Goal: Transaction & Acquisition: Purchase product/service

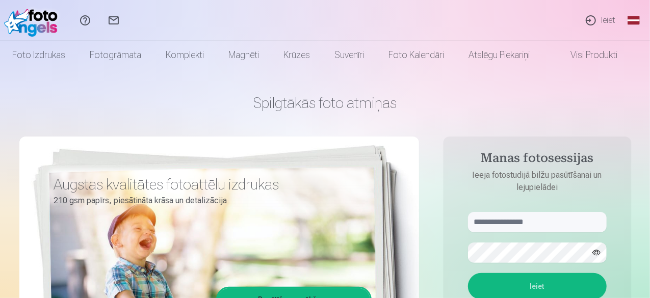
click at [605, 22] on link "Ieiet" at bounding box center [600, 20] width 47 height 41
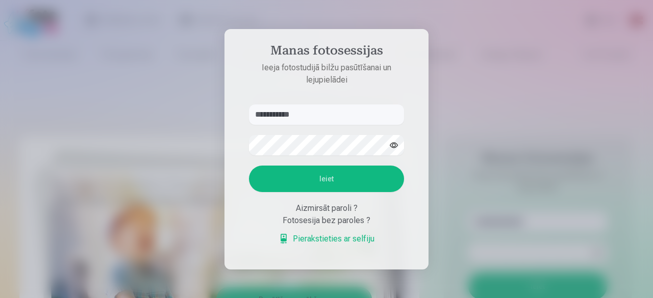
type input "**********"
click at [249, 166] on button "Ieiet" at bounding box center [326, 179] width 155 height 27
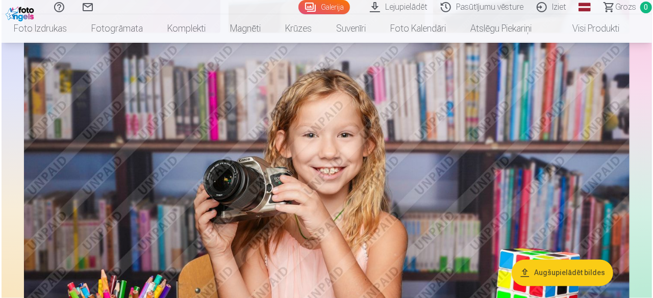
scroll to position [757, 0]
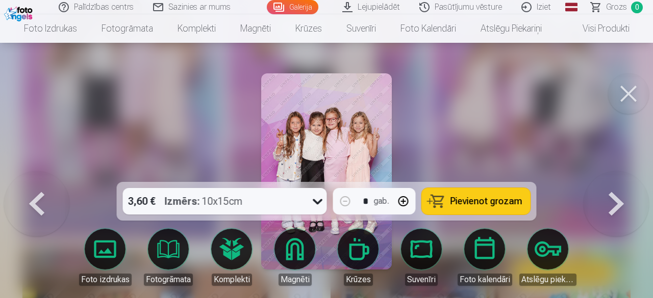
click at [460, 203] on span "Pievienot grozam" at bounding box center [486, 201] width 72 height 9
click at [632, 93] on button at bounding box center [628, 93] width 41 height 41
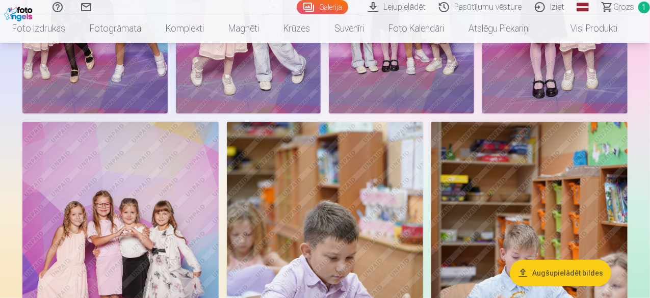
scroll to position [403, 0]
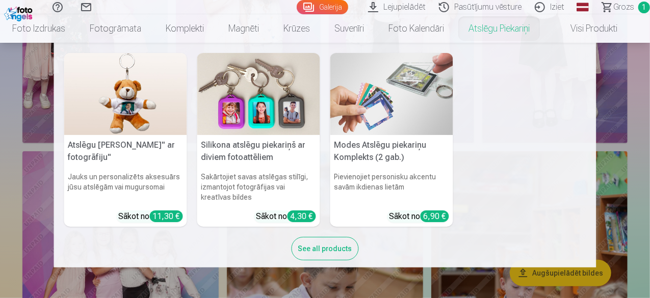
click at [644, 88] on nav "Atslēgu piekariņš Lācītis" ar fotogrāfiju" Jauks un personalizēts aksesuārs jūs…" at bounding box center [325, 155] width 650 height 225
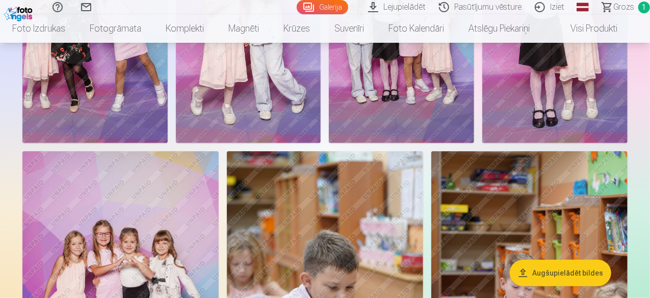
click at [321, 98] on img at bounding box center [248, 35] width 145 height 218
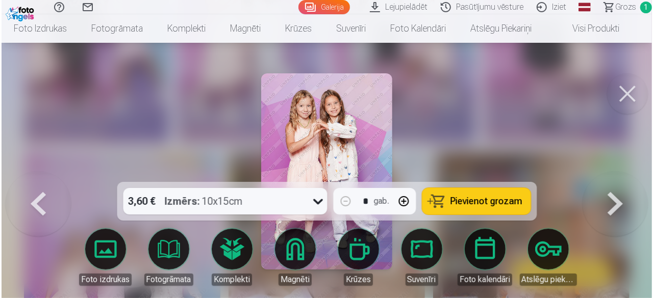
scroll to position [404, 0]
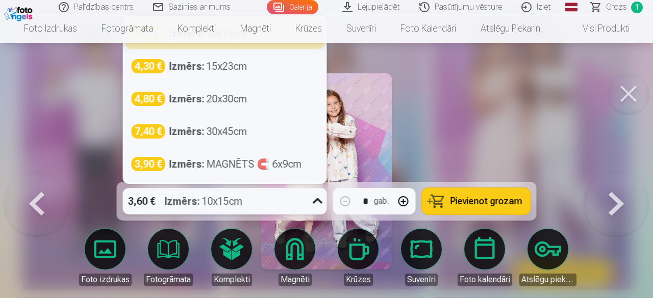
click at [319, 197] on icon at bounding box center [318, 201] width 16 height 16
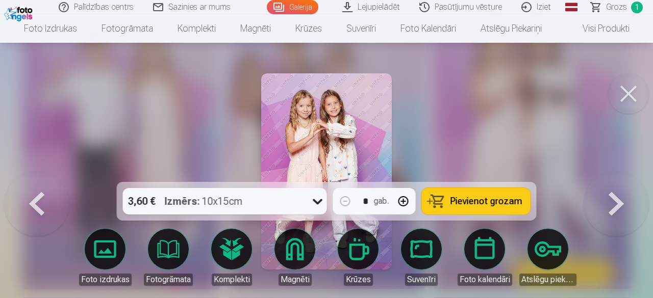
click at [480, 116] on div at bounding box center [326, 149] width 653 height 298
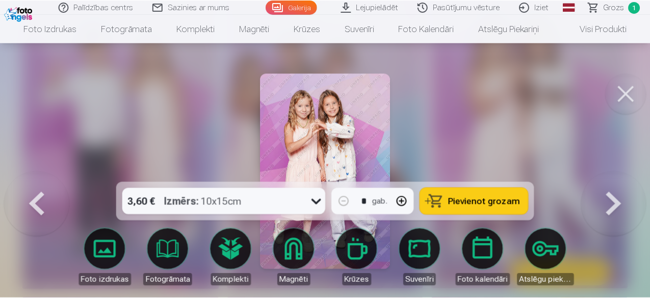
scroll to position [403, 0]
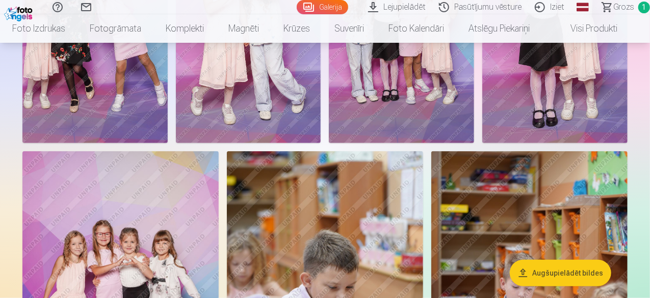
click at [321, 143] on img at bounding box center [248, 35] width 145 height 218
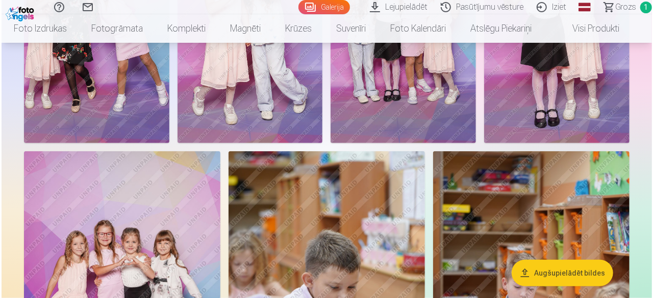
scroll to position [404, 0]
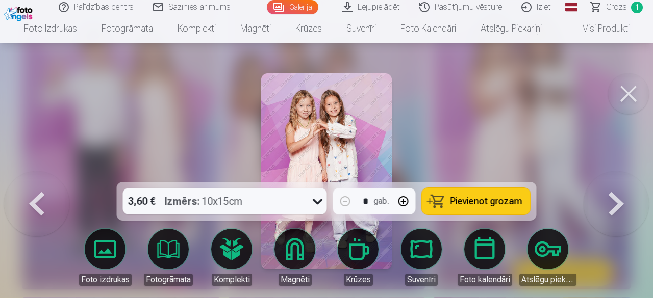
click at [470, 197] on span "Pievienot grozam" at bounding box center [486, 201] width 72 height 9
click at [631, 87] on button at bounding box center [628, 93] width 41 height 41
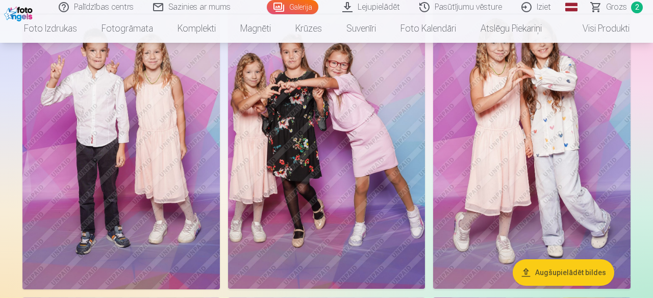
scroll to position [403, 0]
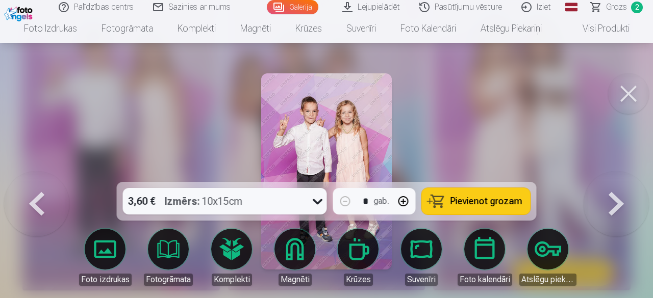
click at [402, 202] on button "button" at bounding box center [403, 201] width 24 height 24
click at [509, 197] on span "Pievienot grozam" at bounding box center [486, 201] width 72 height 9
type input "*"
click at [623, 101] on button at bounding box center [628, 93] width 41 height 41
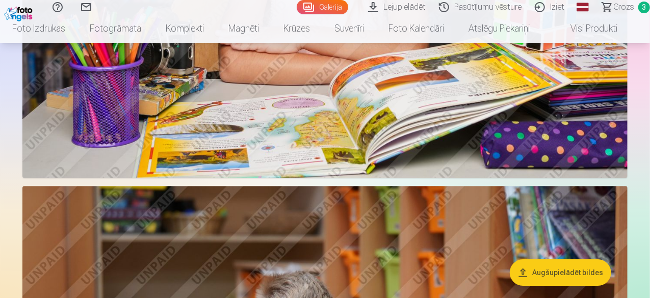
scroll to position [1436, 0]
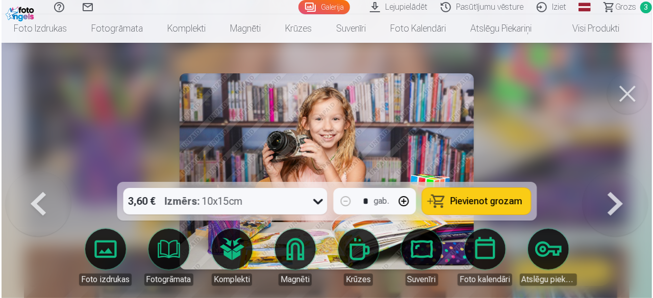
scroll to position [1439, 0]
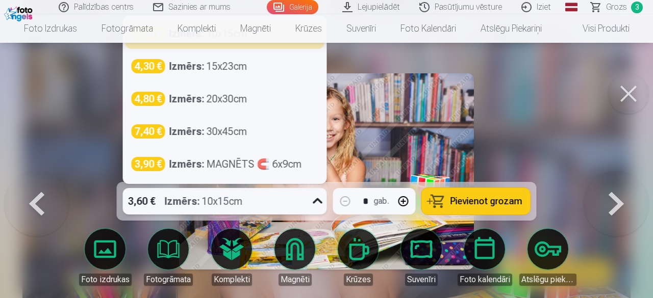
click at [320, 201] on icon at bounding box center [318, 201] width 10 height 6
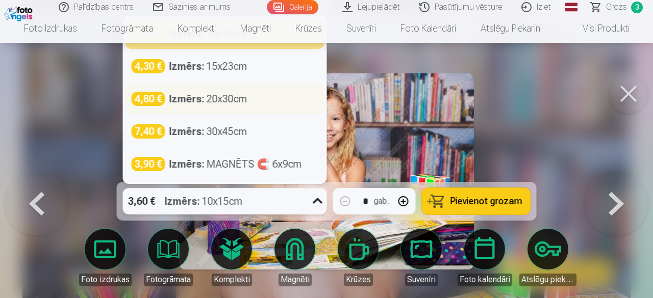
click at [236, 104] on div "Izmērs : 20x30cm" at bounding box center [208, 99] width 78 height 14
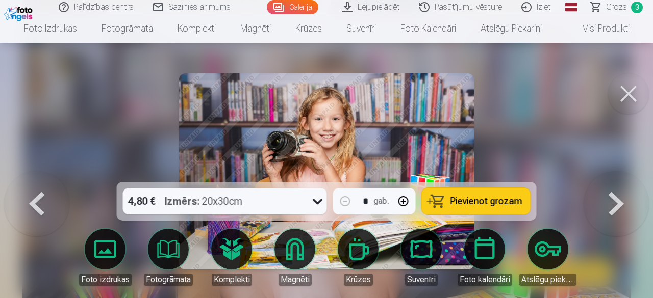
click at [503, 210] on button "Pievienot grozam" at bounding box center [476, 201] width 109 height 27
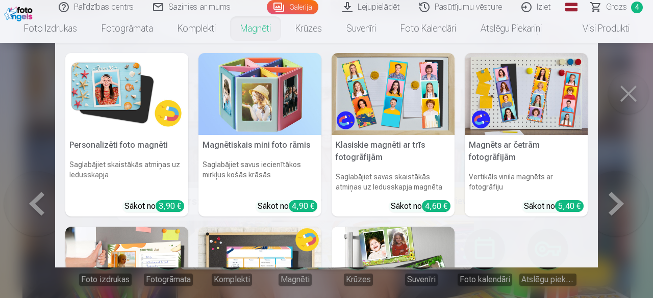
click at [252, 29] on link "Magnēti" at bounding box center [255, 28] width 55 height 29
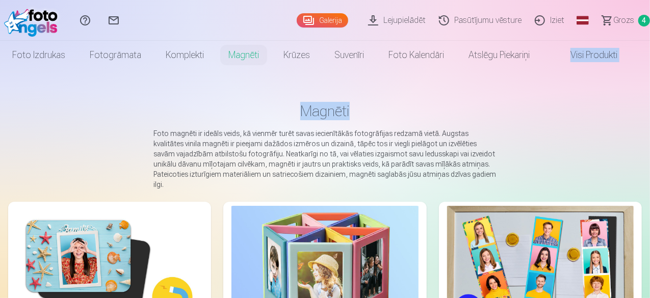
drag, startPoint x: 650, startPoint y: 53, endPoint x: 652, endPoint y: 73, distance: 21.1
click at [650, 73] on html "Palīdzības centrs Sazinies ar mums Galerija Lejupielādēt Pasūtījumu vēsture Izi…" at bounding box center [325, 149] width 650 height 298
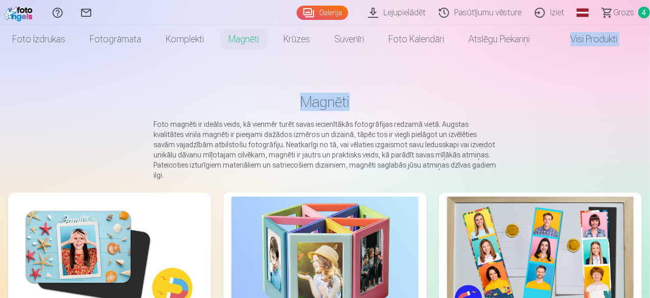
scroll to position [10, 0]
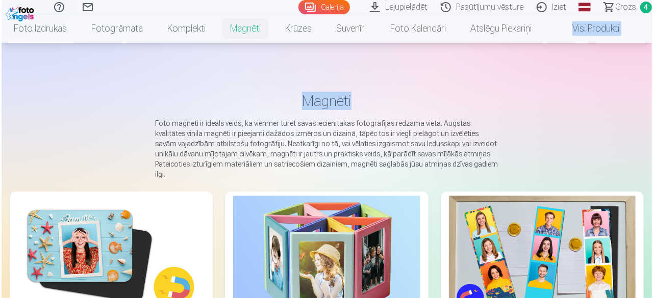
scroll to position [565, 0]
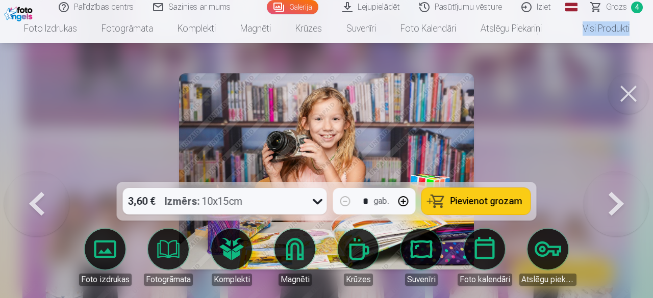
click at [633, 98] on button at bounding box center [628, 93] width 41 height 41
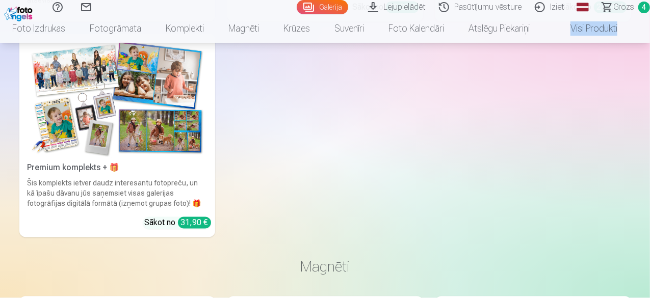
scroll to position [4730, 0]
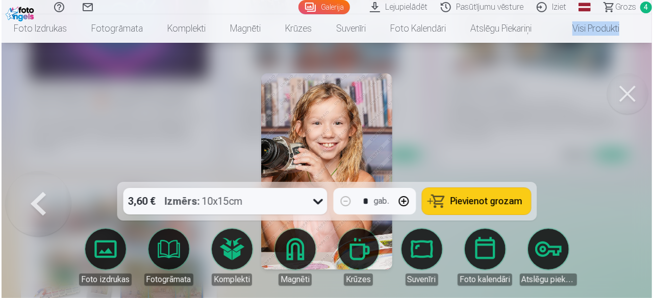
scroll to position [4747, 0]
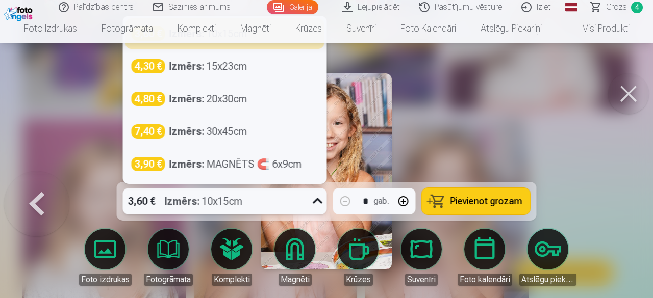
click at [313, 199] on icon at bounding box center [318, 201] width 16 height 16
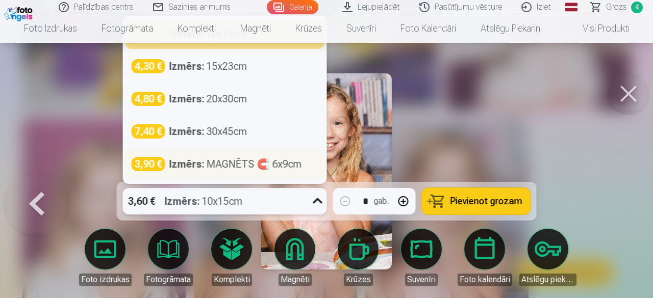
click at [274, 161] on div "Izmērs : MAGNĒTS 🧲 6x9cm" at bounding box center [235, 164] width 133 height 14
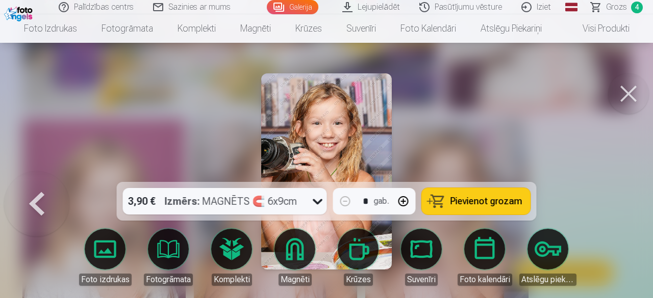
click at [492, 206] on span "Pievienot grozam" at bounding box center [486, 201] width 72 height 9
click at [631, 96] on button at bounding box center [628, 93] width 41 height 41
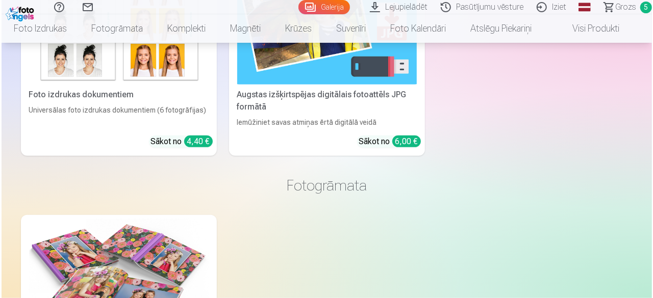
scroll to position [4248, 0]
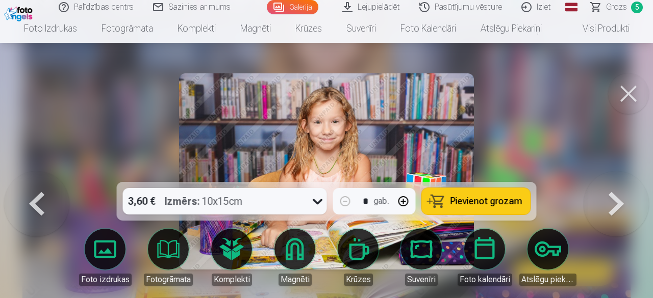
click at [466, 201] on span "Pievienot grozam" at bounding box center [486, 201] width 72 height 9
click at [627, 97] on button at bounding box center [628, 93] width 41 height 41
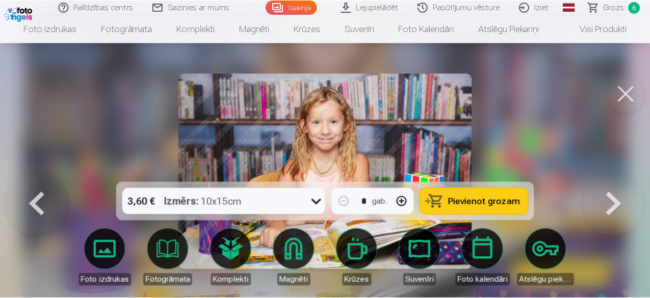
scroll to position [4233, 0]
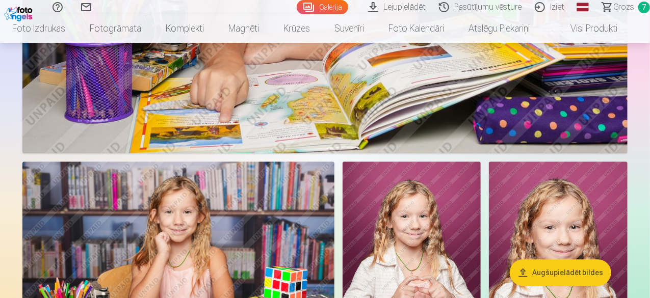
scroll to position [3245, 0]
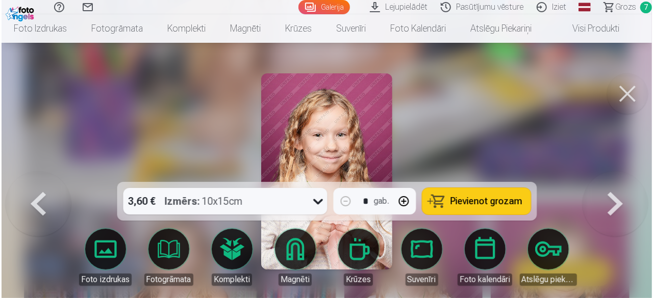
scroll to position [3256, 0]
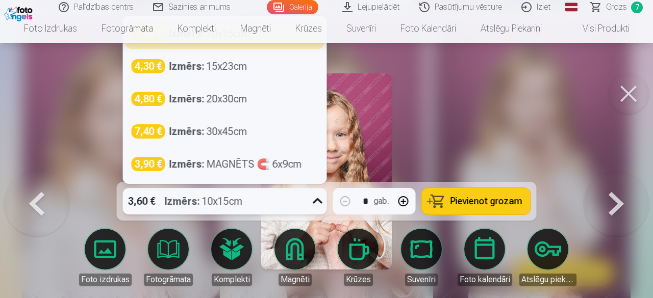
click at [315, 197] on icon at bounding box center [318, 201] width 16 height 16
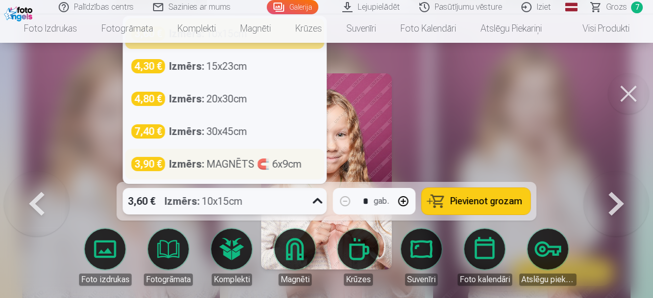
click at [289, 170] on div "Izmērs : MAGNĒTS 🧲 6x9cm" at bounding box center [235, 164] width 133 height 14
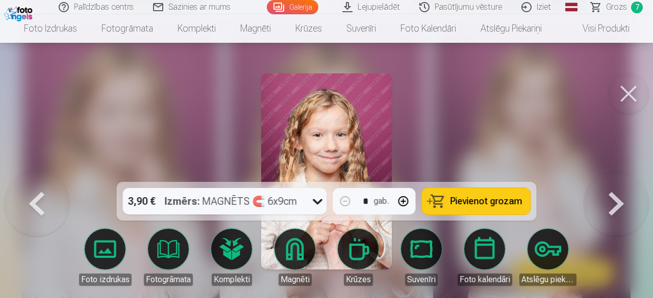
click at [473, 203] on span "Pievienot grozam" at bounding box center [486, 201] width 72 height 9
click at [613, 6] on span "Grozs" at bounding box center [616, 7] width 21 height 12
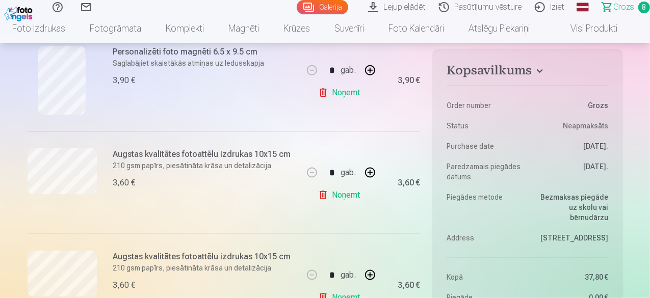
scroll to position [677, 0]
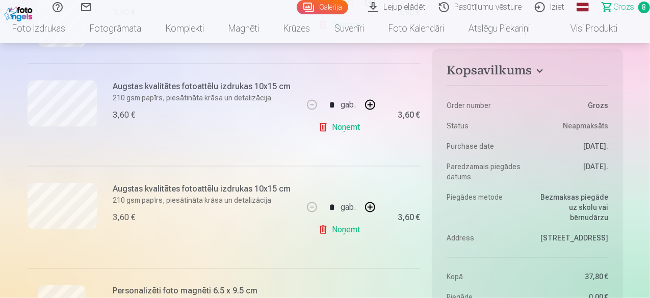
scroll to position [705, 0]
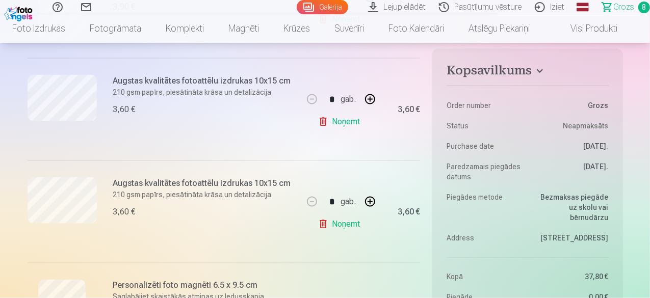
click at [344, 123] on link "Noņemt" at bounding box center [341, 122] width 46 height 20
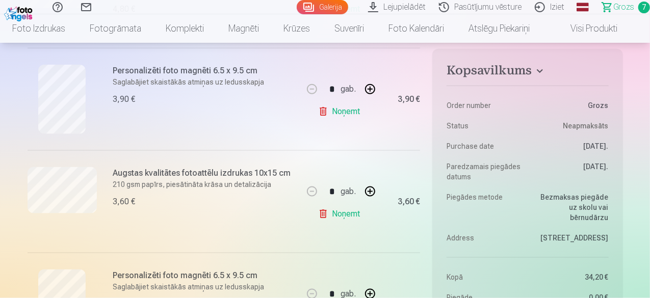
scroll to position [585, 0]
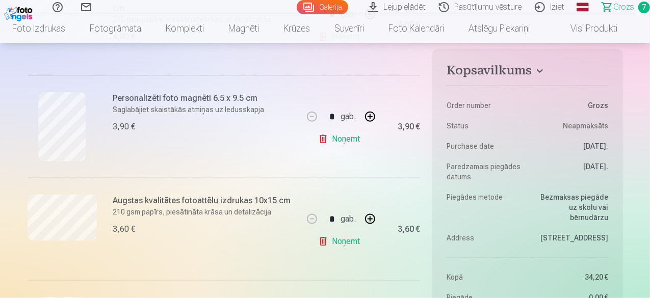
click at [370, 217] on button "button" at bounding box center [370, 219] width 24 height 24
click at [342, 243] on link "Noņemt" at bounding box center [341, 242] width 46 height 20
type input "*"
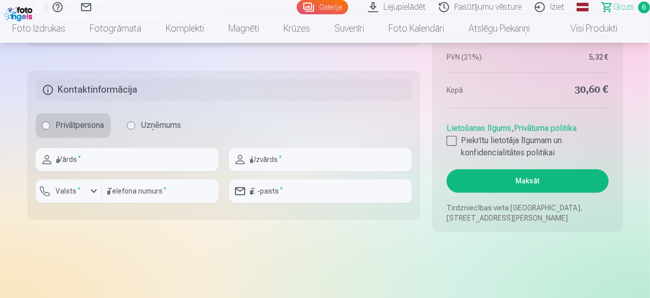
scroll to position [1080, 0]
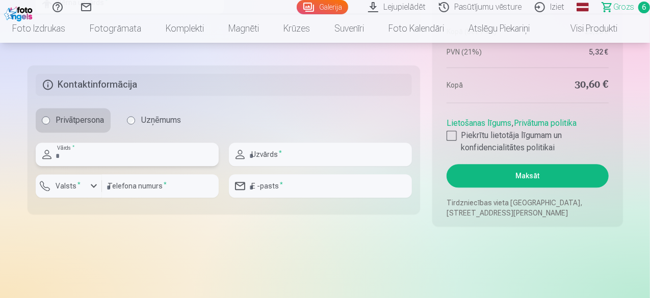
click at [146, 147] on input "text" at bounding box center [127, 154] width 183 height 23
type input "*****"
click at [293, 145] on input "text" at bounding box center [320, 154] width 183 height 23
type input "*****"
click at [303, 178] on input "email" at bounding box center [320, 185] width 183 height 23
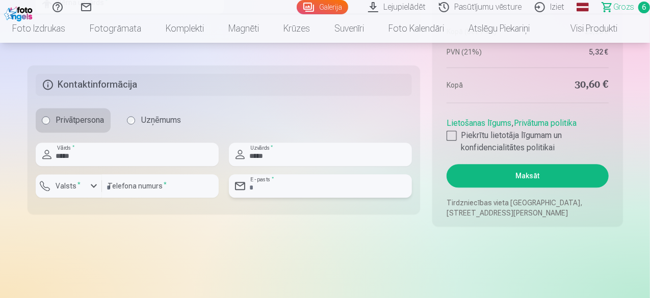
type input "**********"
click at [187, 190] on input "number" at bounding box center [160, 185] width 117 height 23
click at [89, 185] on div "button" at bounding box center [94, 186] width 12 height 12
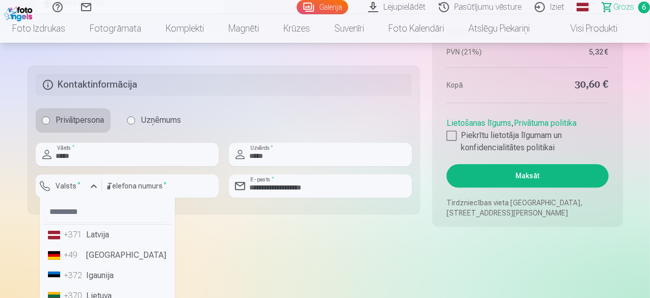
click at [94, 231] on li "+371 Latvija" at bounding box center [107, 235] width 127 height 20
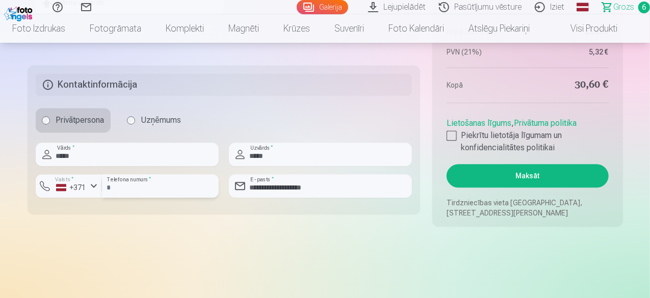
click at [155, 186] on input "number" at bounding box center [160, 185] width 117 height 23
type input "********"
click at [451, 131] on div at bounding box center [452, 136] width 10 height 10
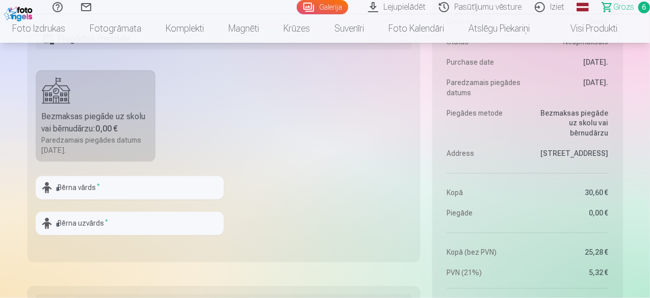
scroll to position [864, 0]
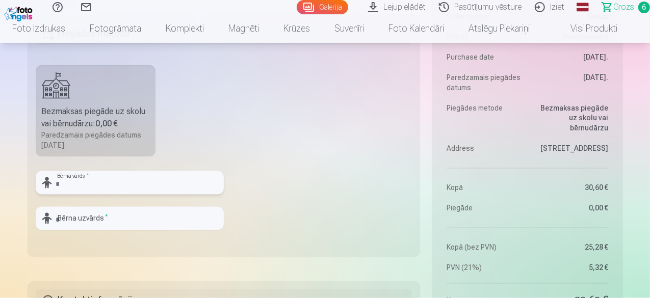
click at [136, 185] on input "text" at bounding box center [130, 182] width 188 height 23
type input "*******"
click at [126, 212] on input "text" at bounding box center [130, 218] width 188 height 23
type input "*****"
click at [62, 91] on label "Bezmaksas piegāde uz skolu vai bērnudārzu : 0,00 € Paredzamais piegādes datums …" at bounding box center [96, 111] width 120 height 92
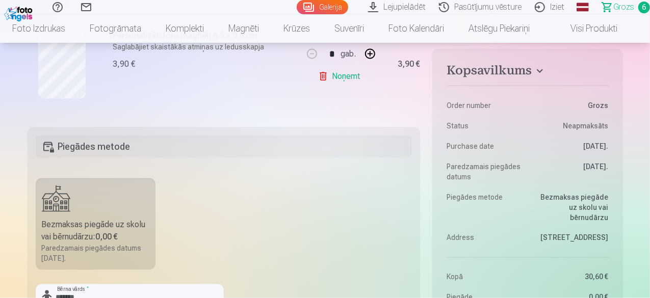
scroll to position [746, 0]
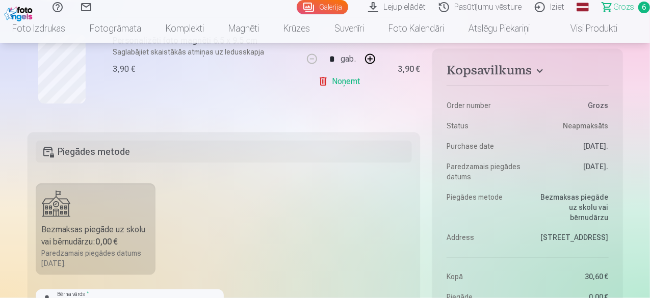
click at [104, 149] on h5 "Piegādes metode" at bounding box center [224, 152] width 377 height 22
click at [93, 215] on label "Bezmaksas piegāde uz skolu vai bērnudārzu : 0,00 € Paredzamais piegādes datums …" at bounding box center [96, 230] width 120 height 92
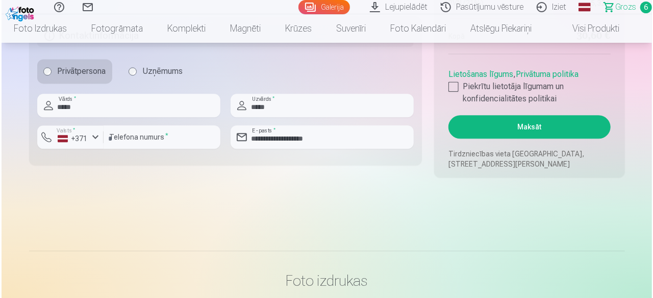
scroll to position [1145, 0]
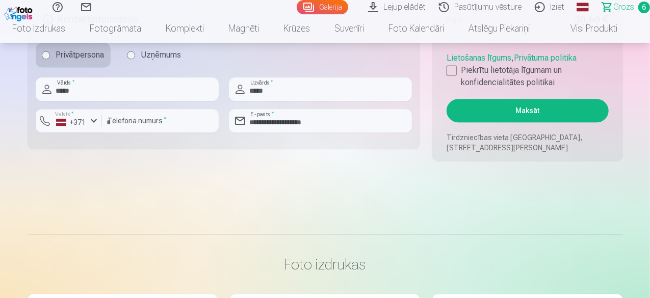
click at [516, 116] on button "Maksāt" at bounding box center [528, 110] width 162 height 23
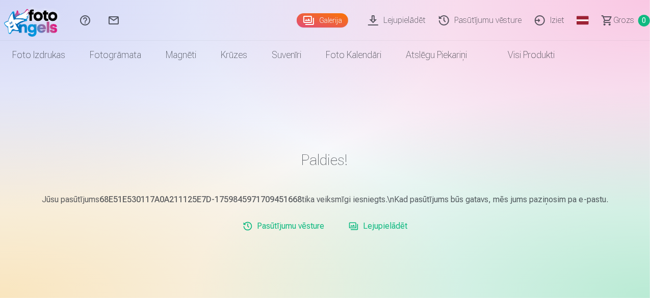
click at [538, 18] on link "Iziet" at bounding box center [551, 20] width 43 height 41
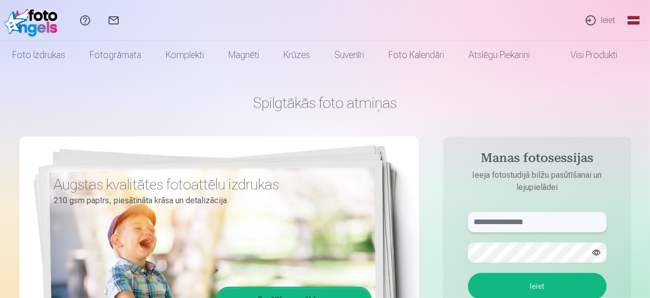
click at [534, 219] on input "text" at bounding box center [537, 222] width 139 height 20
type input "**********"
click at [468, 273] on button "Ieiet" at bounding box center [537, 286] width 139 height 27
